Goal: Navigation & Orientation: Find specific page/section

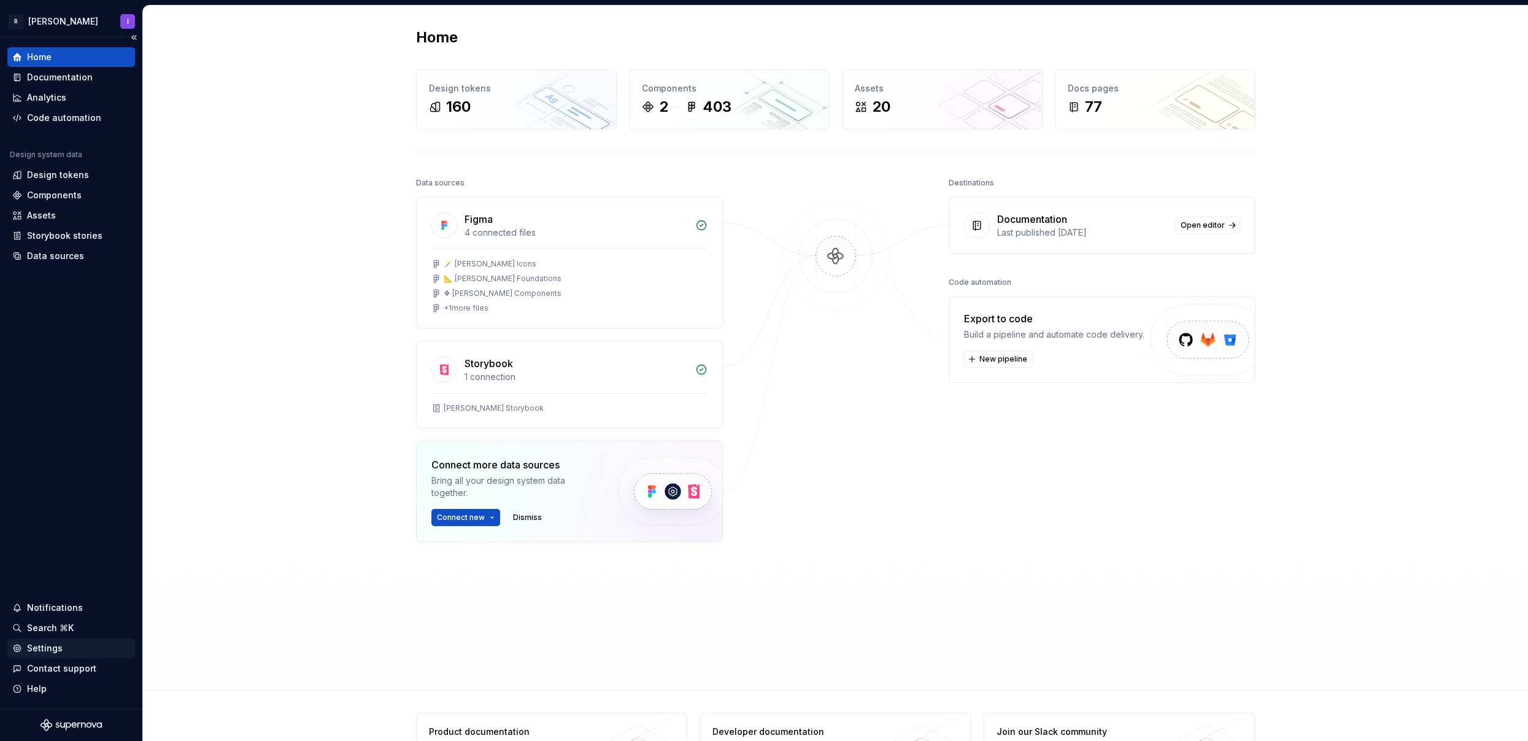
click at [80, 652] on div "Settings" at bounding box center [71, 648] width 118 height 12
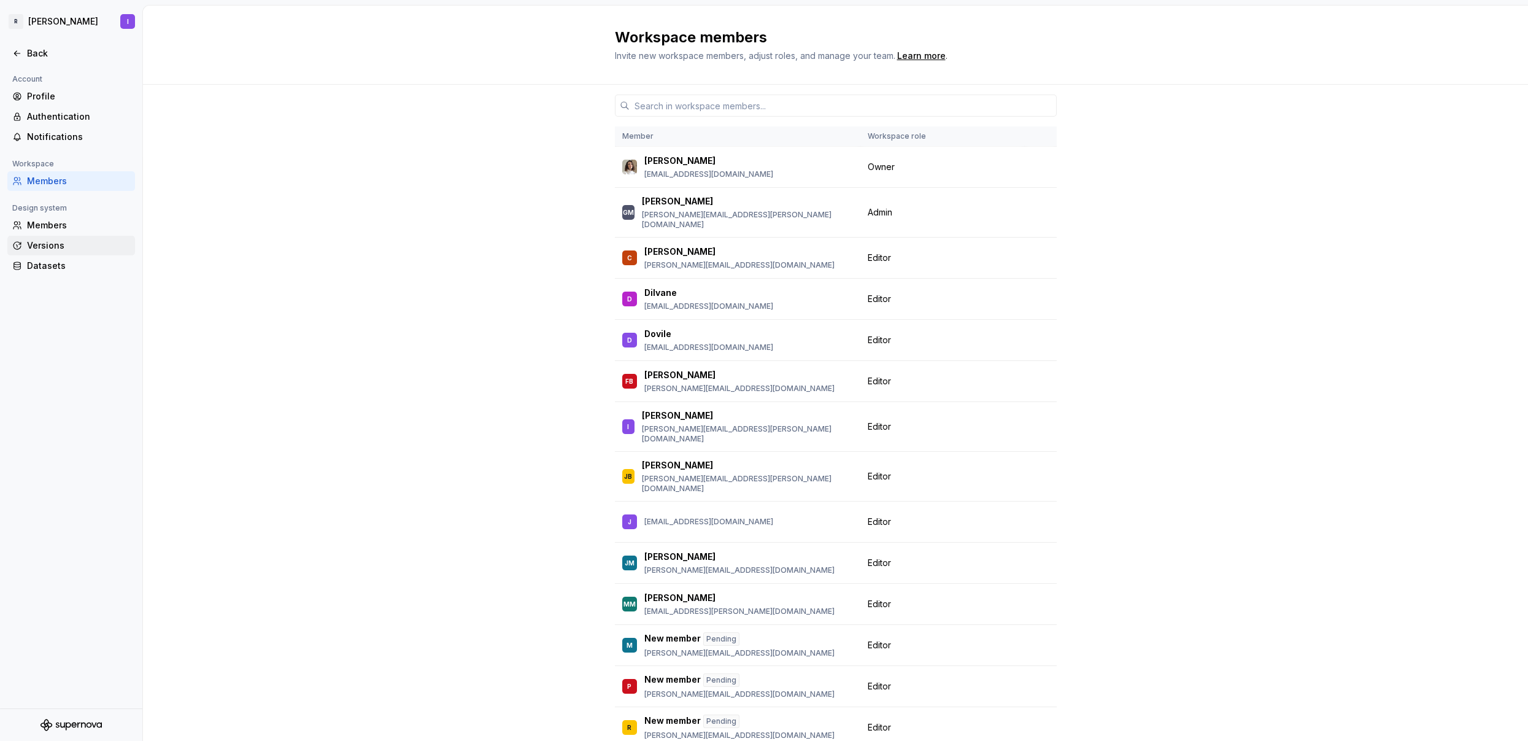
drag, startPoint x: 97, startPoint y: 249, endPoint x: 87, endPoint y: 249, distance: 10.5
click at [97, 249] on div "Versions" at bounding box center [78, 245] width 103 height 12
click at [73, 248] on div "Versions" at bounding box center [78, 245] width 103 height 12
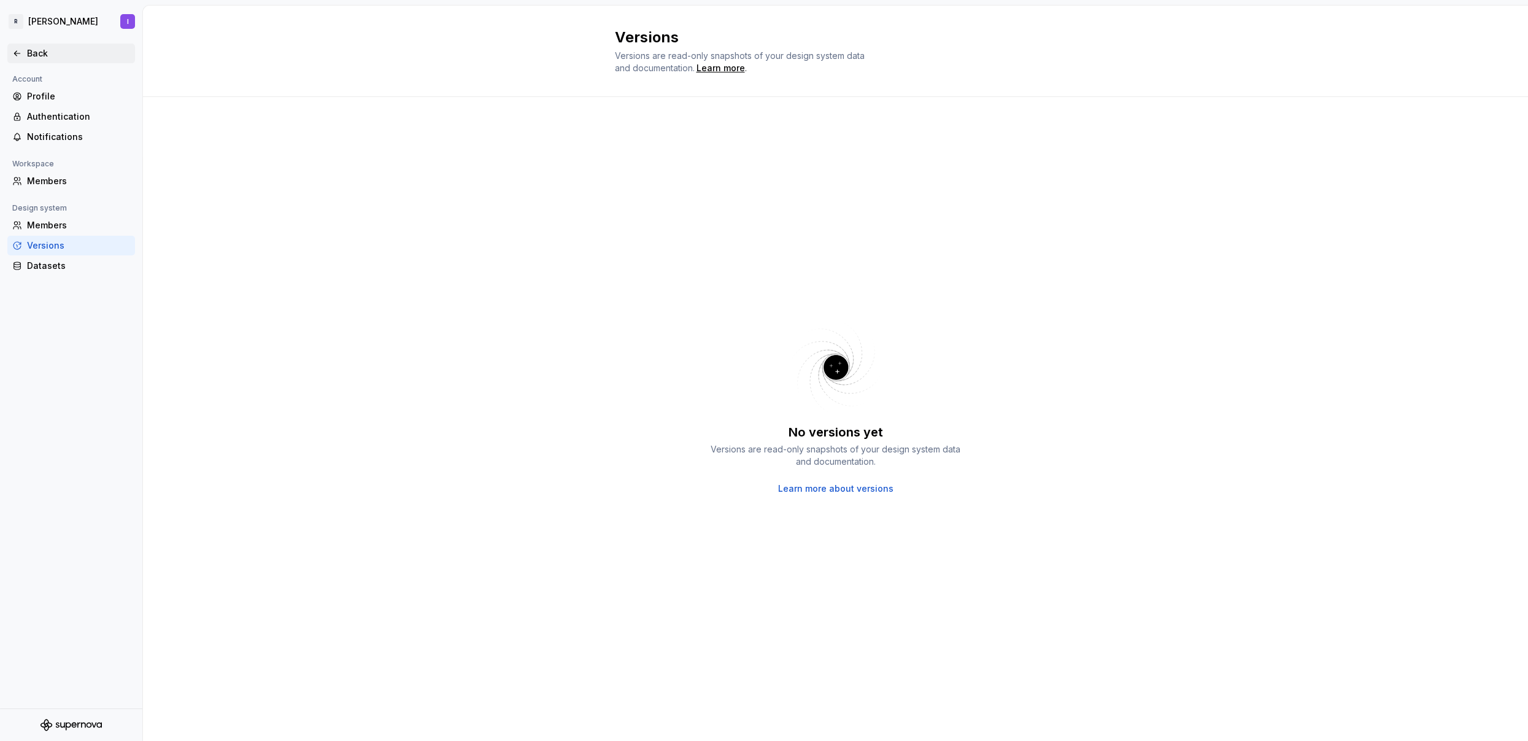
click at [57, 55] on div "Back" at bounding box center [78, 53] width 103 height 12
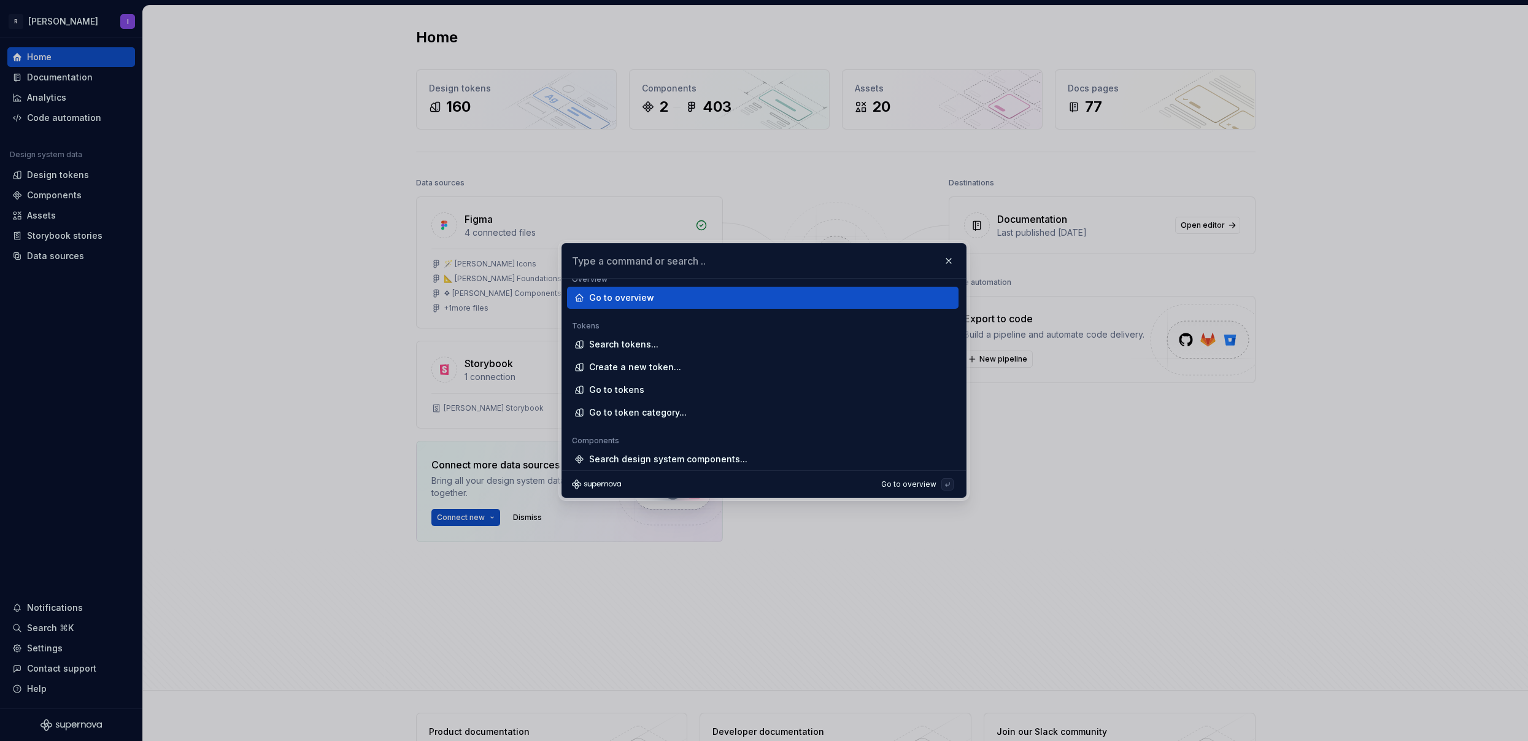
scroll to position [10, 0]
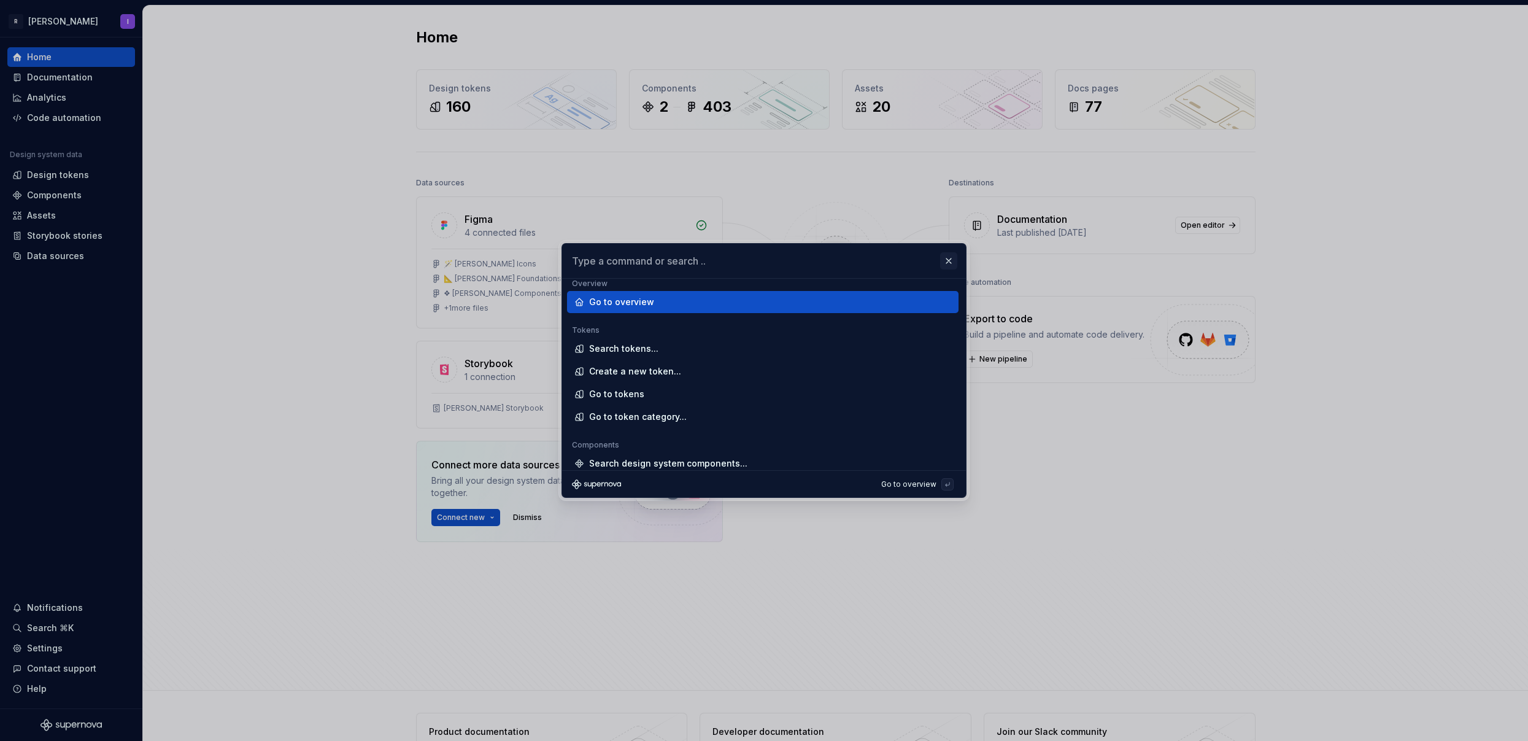
click at [948, 258] on button "button" at bounding box center [948, 260] width 17 height 17
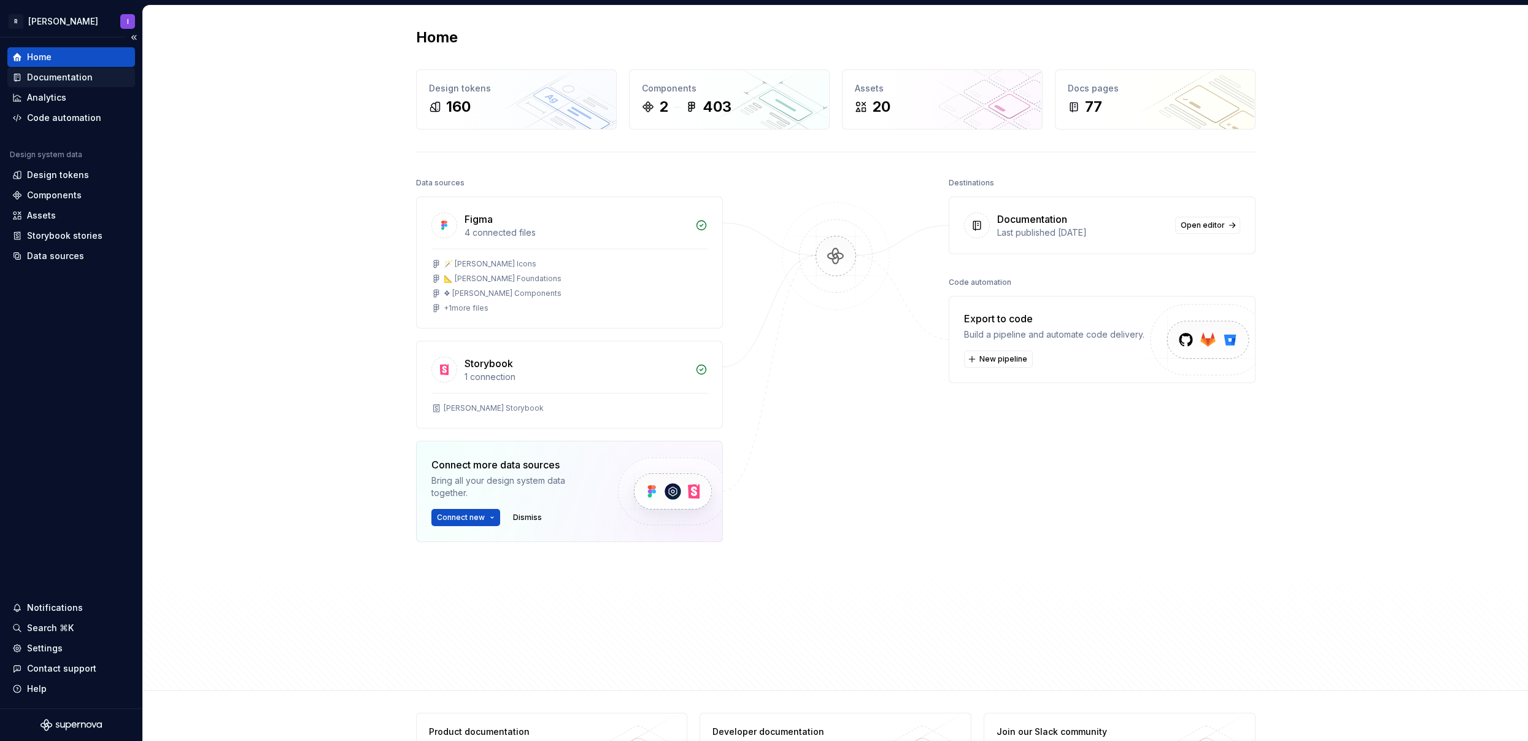
click at [68, 81] on div "Documentation" at bounding box center [60, 77] width 66 height 12
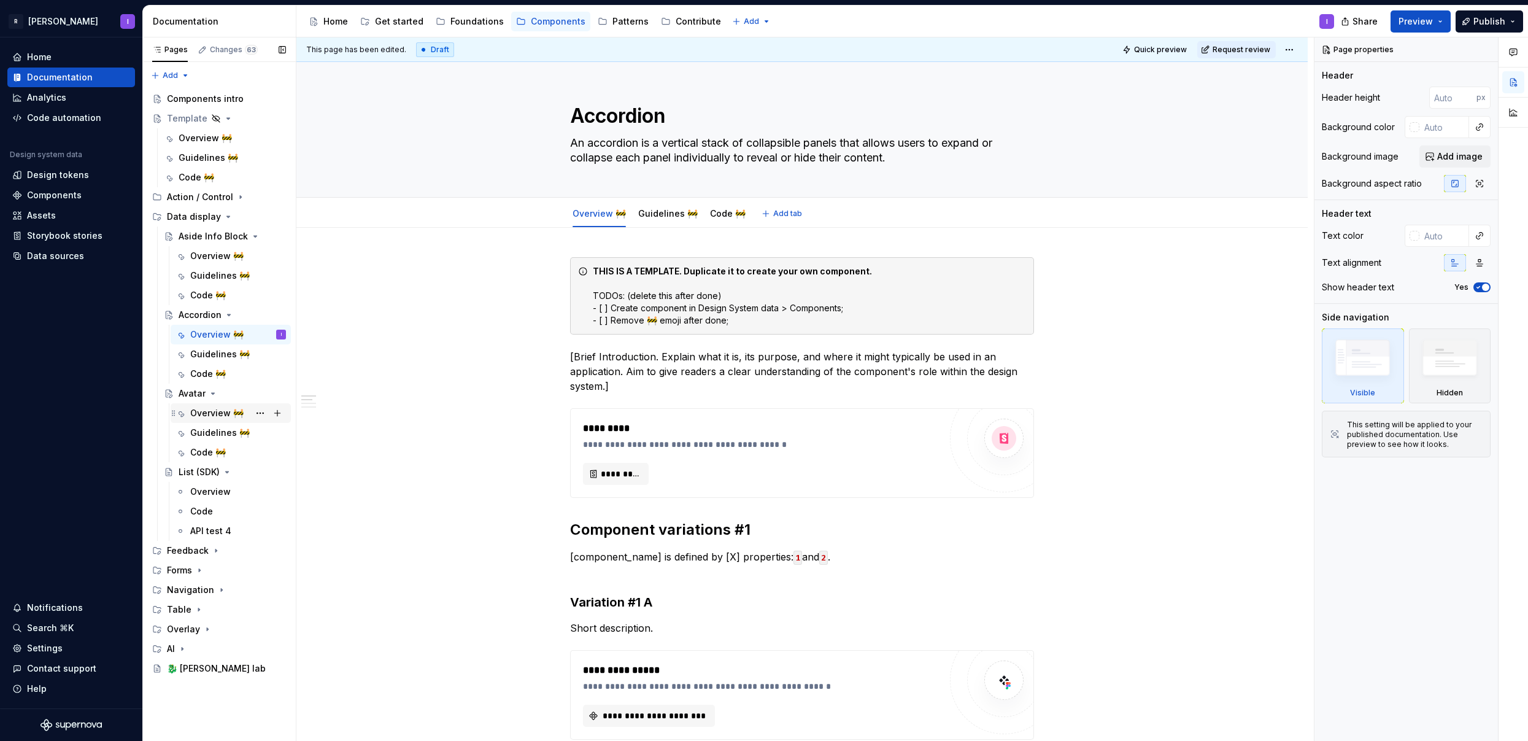
type textarea "*"
click at [63, 650] on div "Settings" at bounding box center [71, 648] width 118 height 12
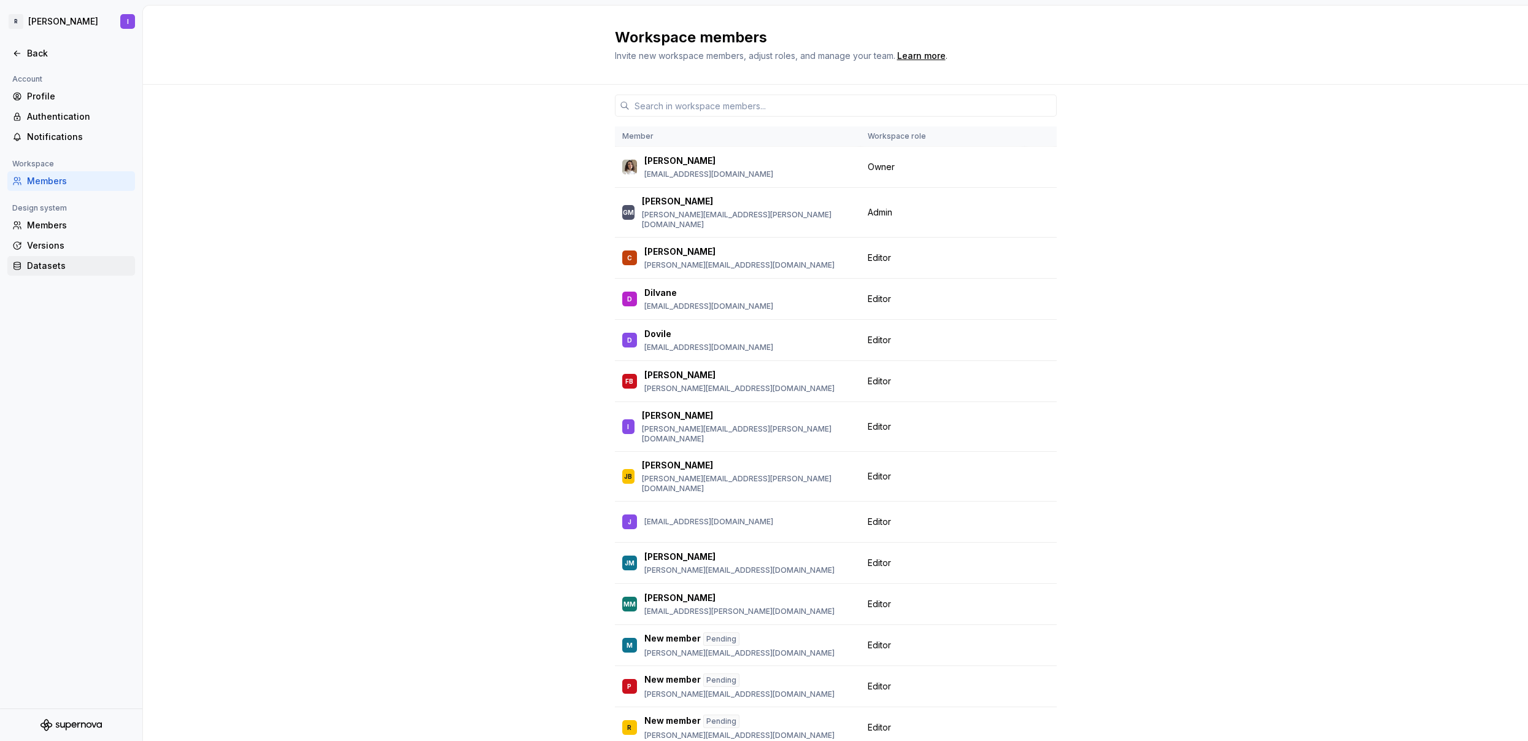
click at [62, 269] on div "Datasets" at bounding box center [78, 266] width 103 height 12
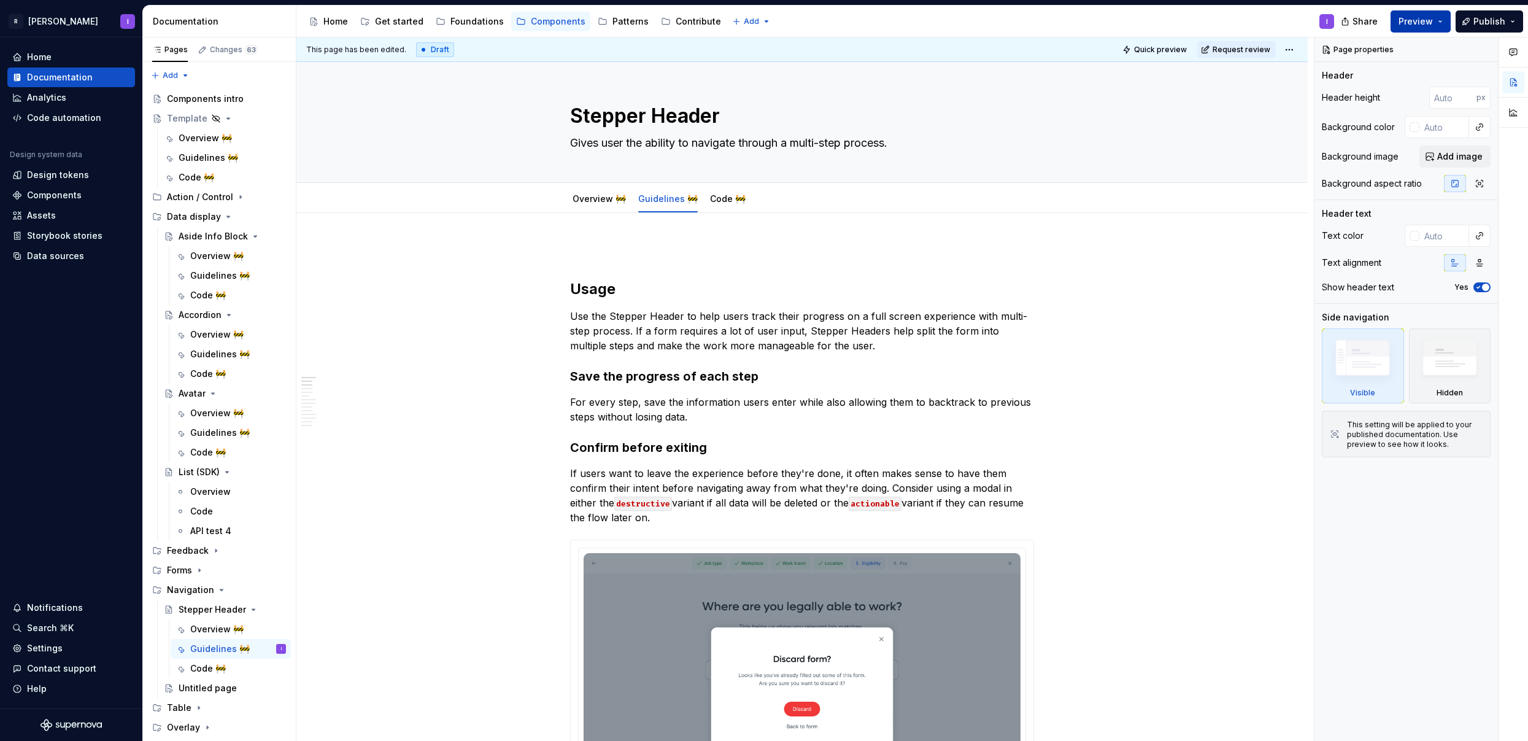
click at [1436, 21] on button "Preview" at bounding box center [1421, 21] width 60 height 22
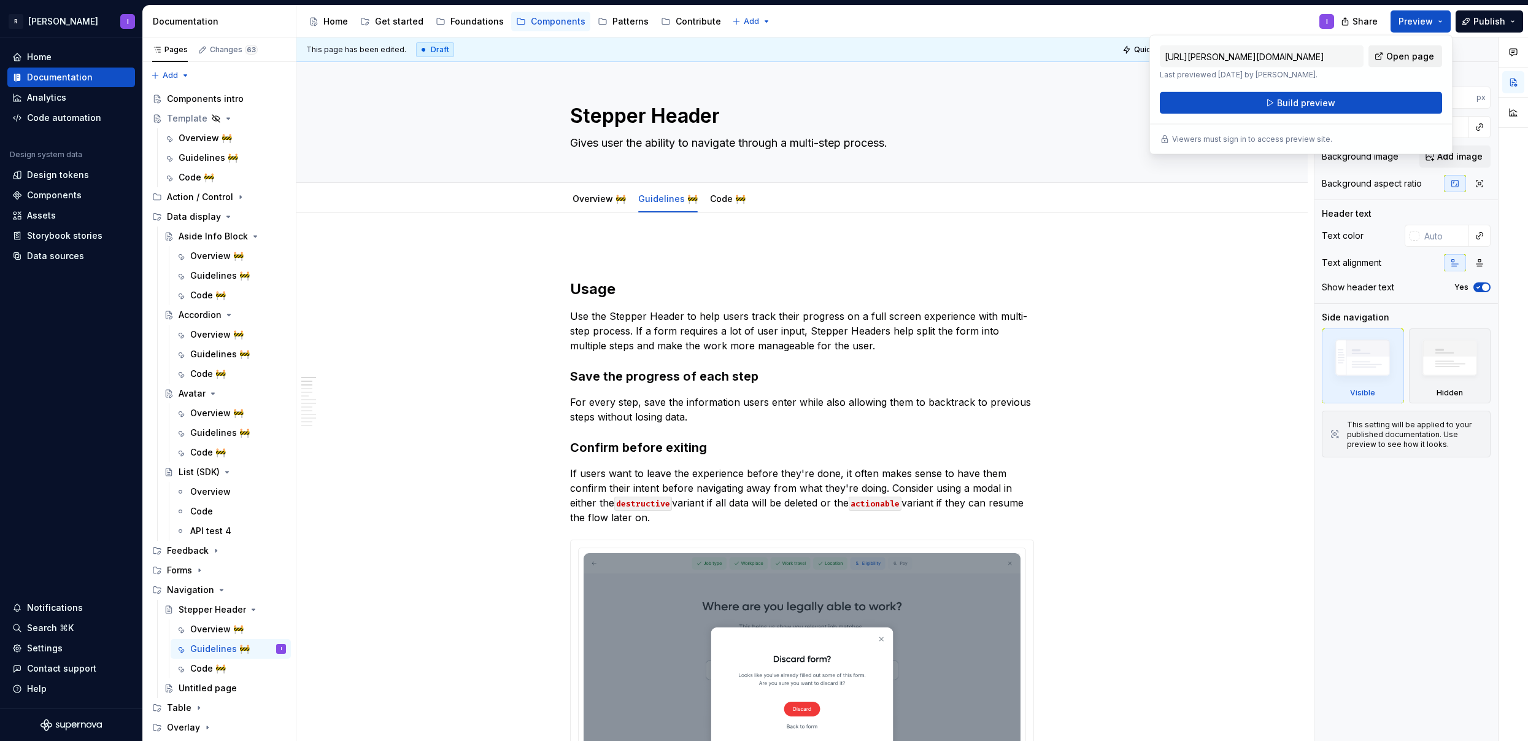
click at [1412, 55] on span "Open page" at bounding box center [1411, 56] width 48 height 12
type textarea "*"
